Goal: Task Accomplishment & Management: Complete application form

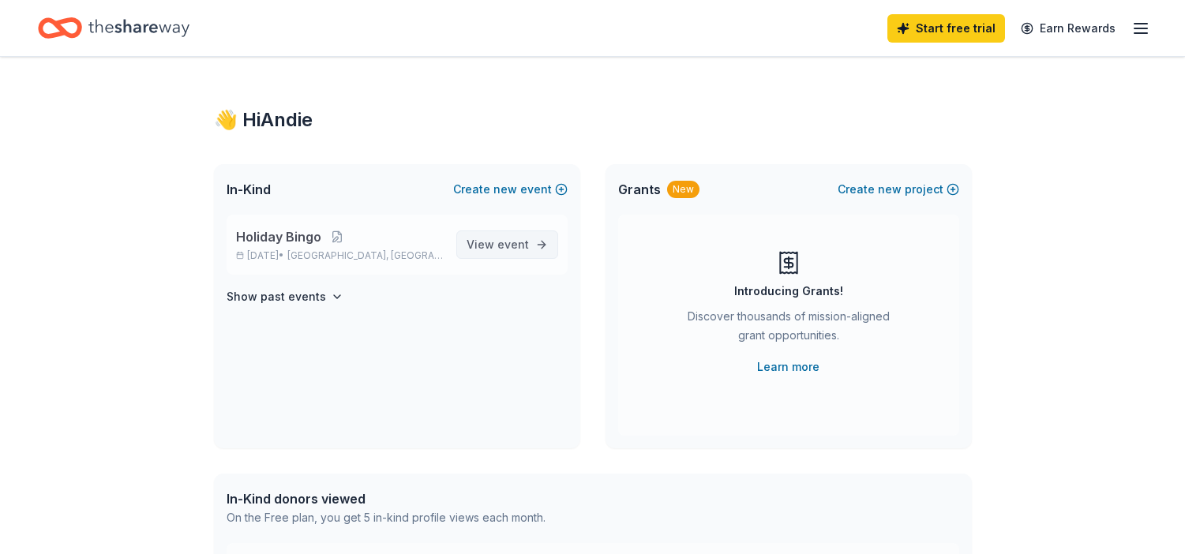
click at [498, 246] on span "View event" at bounding box center [498, 244] width 62 height 19
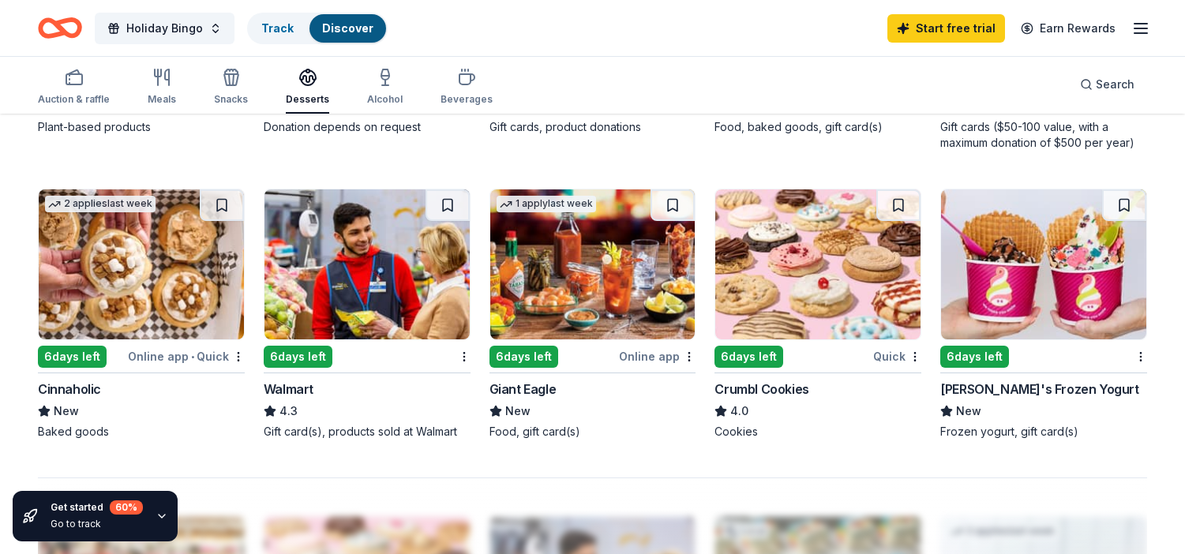
scroll to position [947, 0]
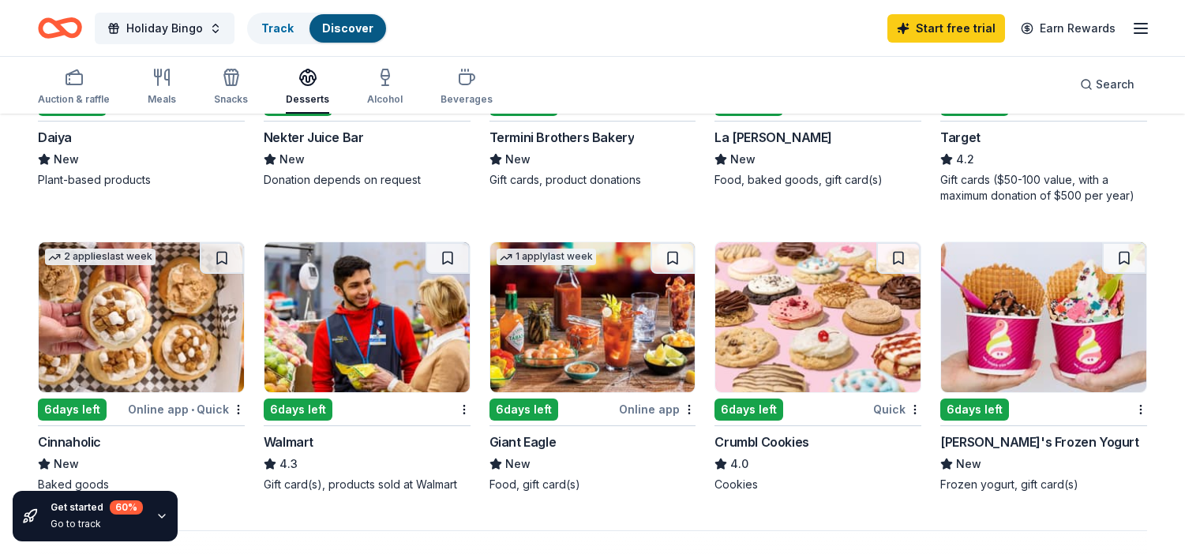
click at [756, 443] on div "Crumbl Cookies" at bounding box center [761, 442] width 94 height 19
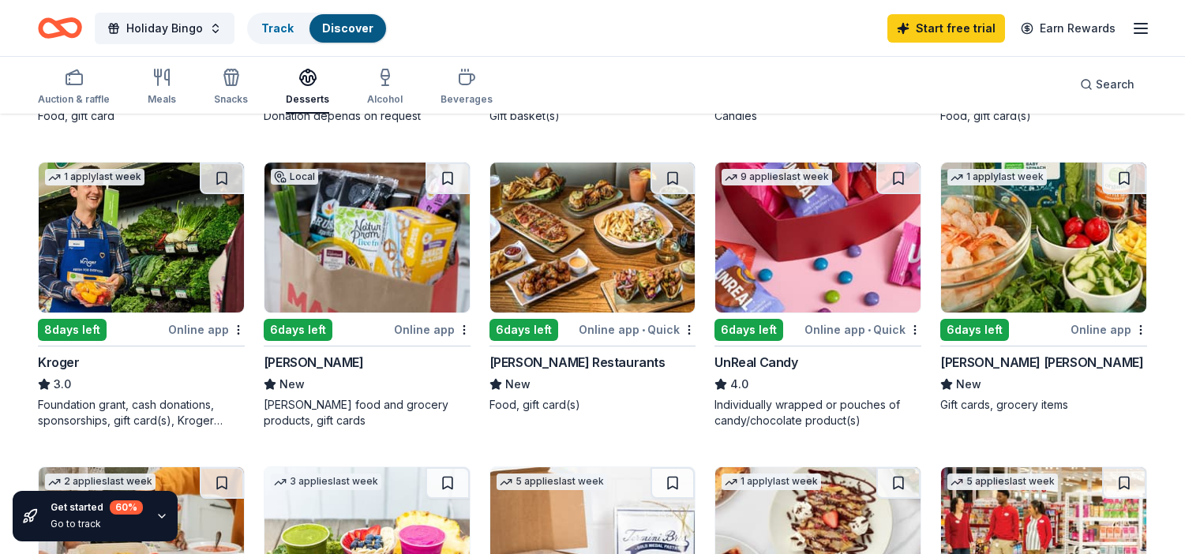
scroll to position [421, 0]
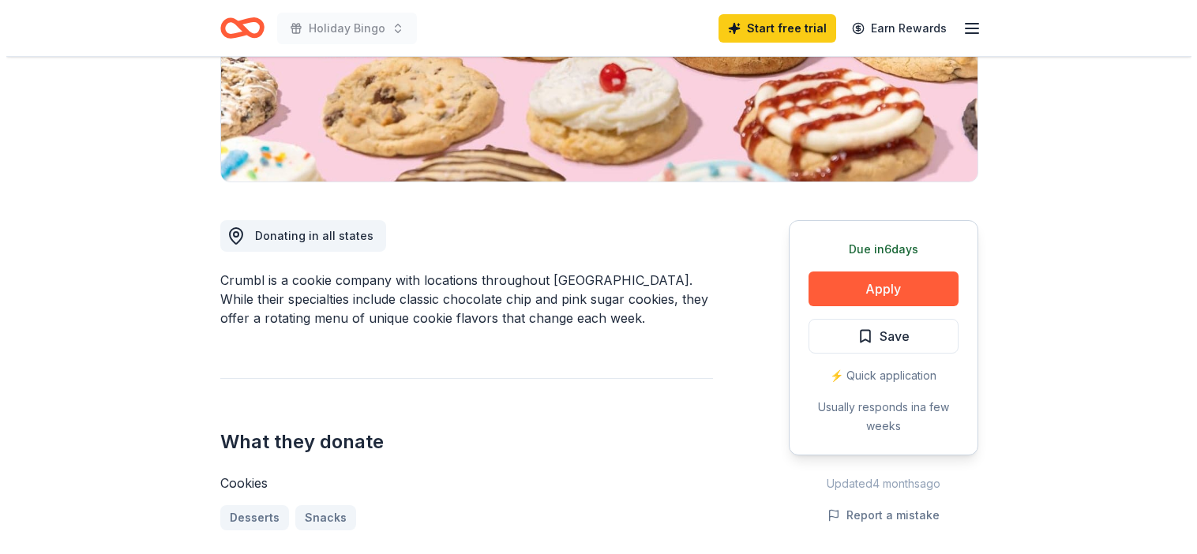
scroll to position [316, 0]
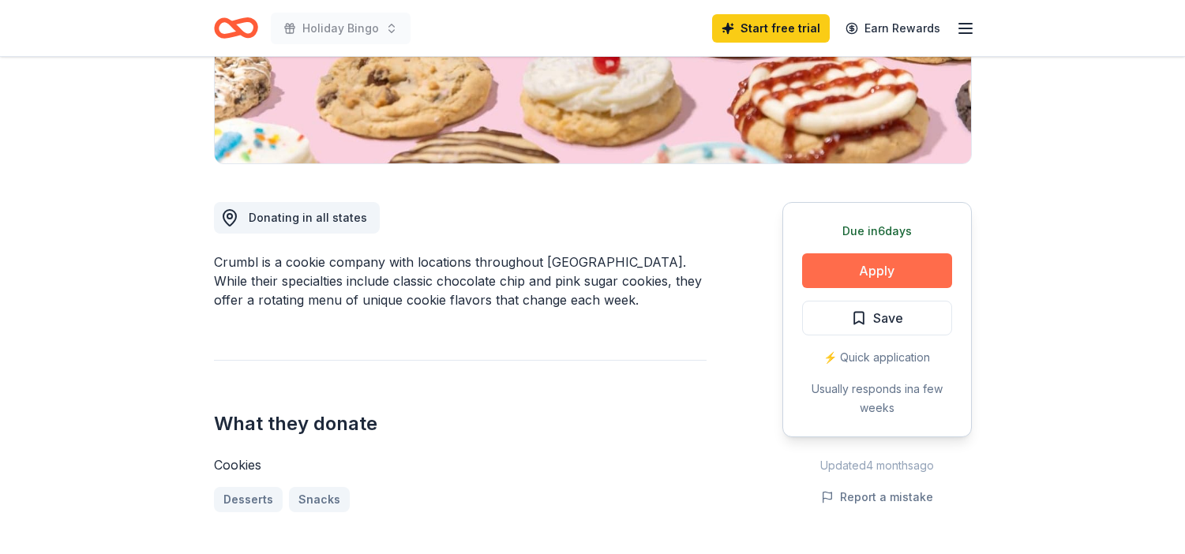
click at [851, 277] on button "Apply" at bounding box center [877, 270] width 150 height 35
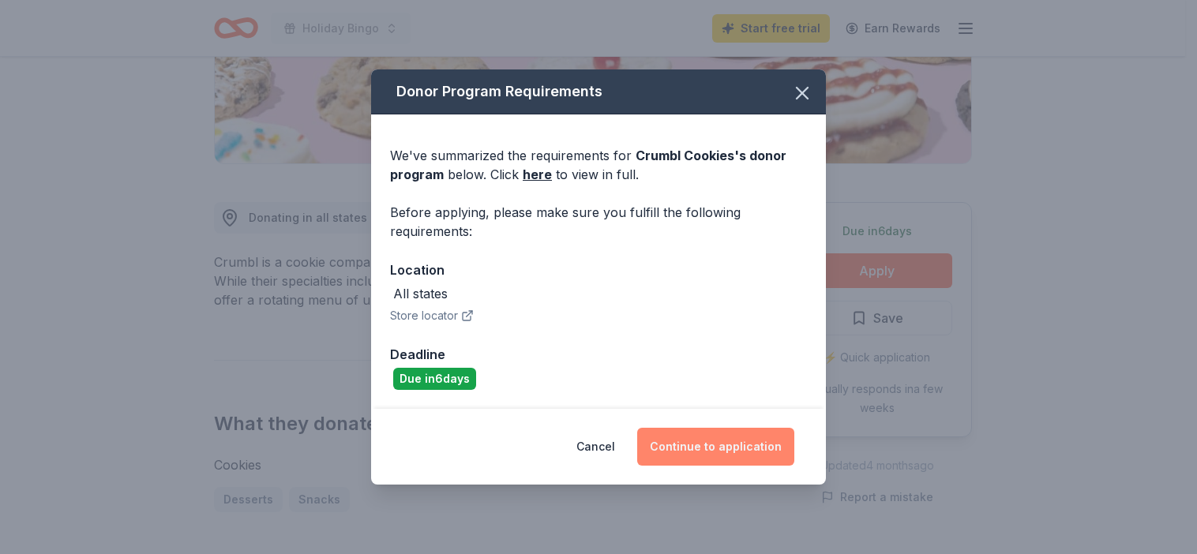
click at [733, 446] on button "Continue to application" at bounding box center [715, 447] width 157 height 38
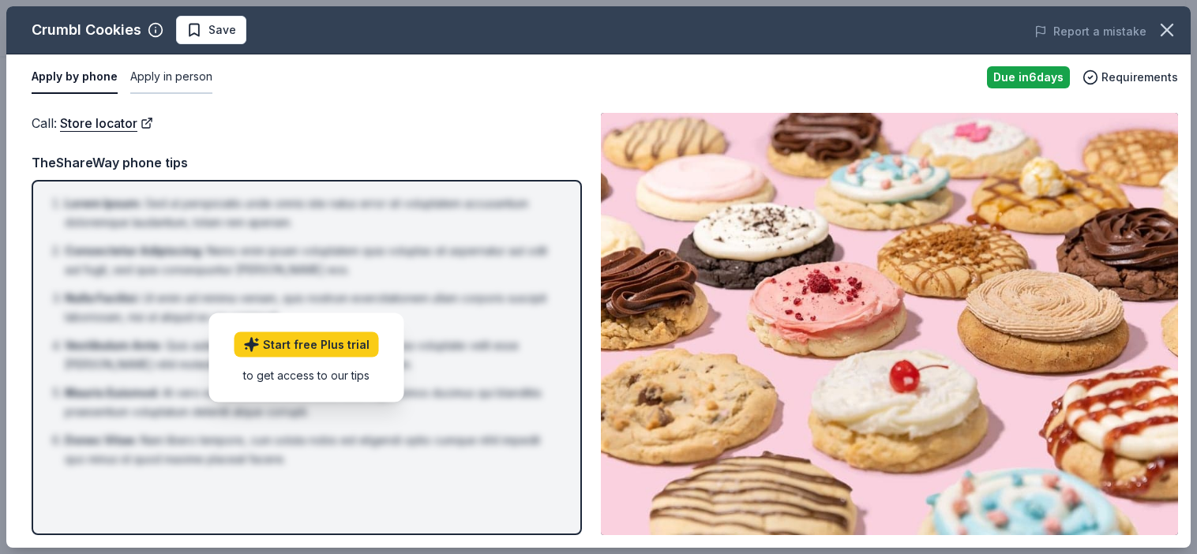
click at [171, 80] on button "Apply in person" at bounding box center [171, 77] width 82 height 33
